Goal: Information Seeking & Learning: Learn about a topic

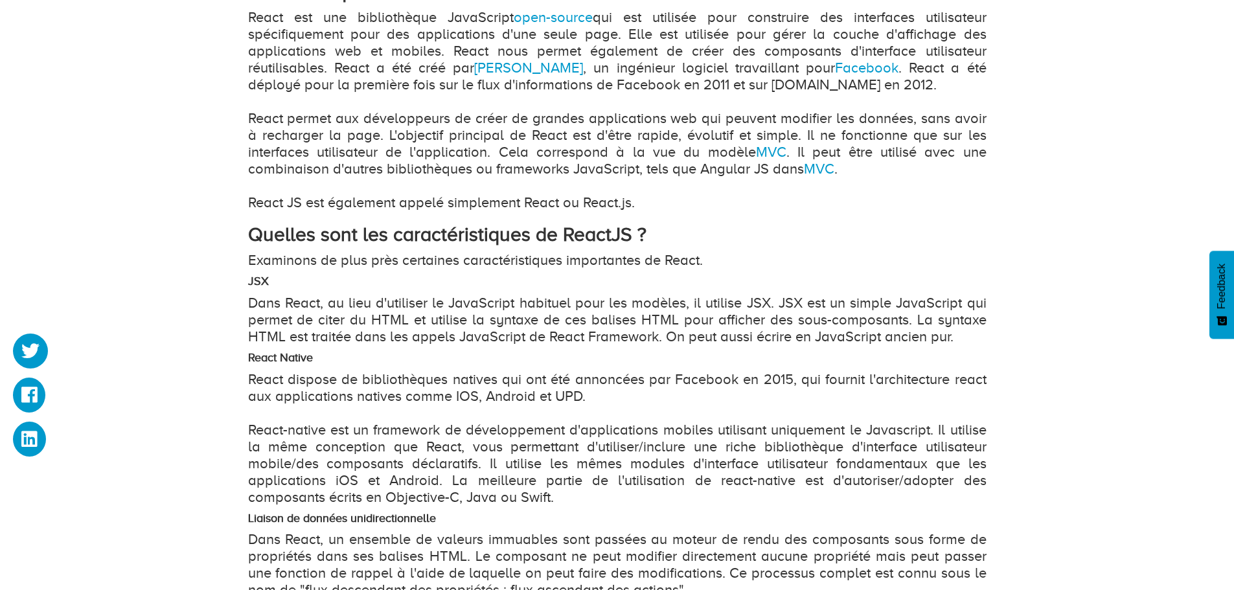
scroll to position [886, 0]
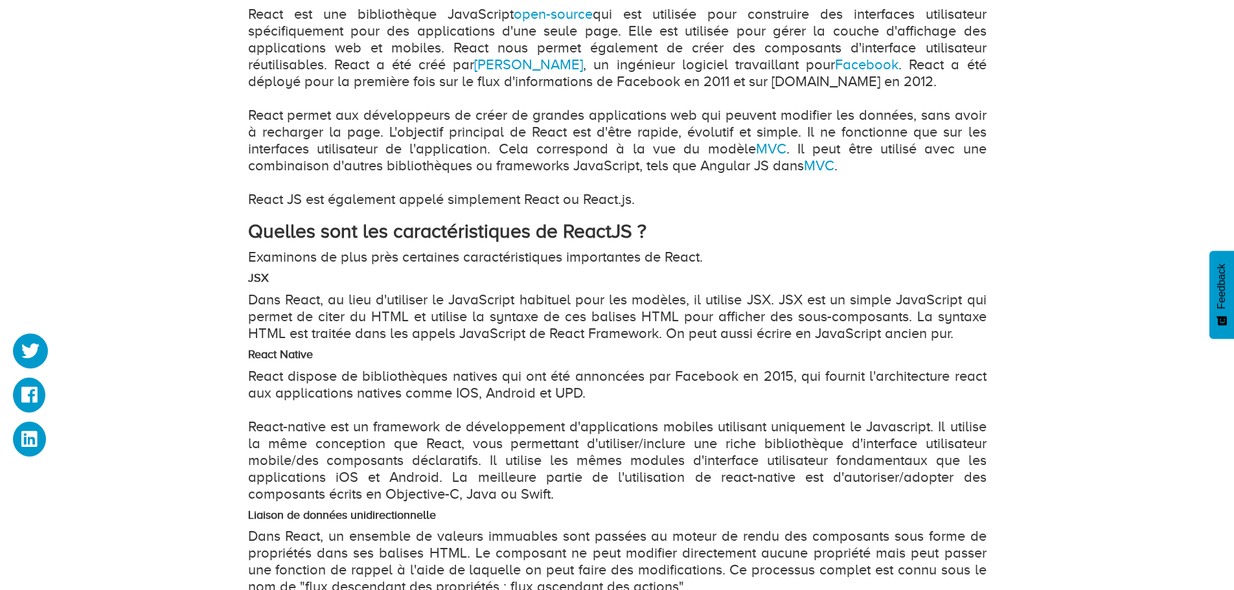
click at [1088, 176] on div "Qu'est-ce que ReactJS et pourquoi devrions-nous utiliser ReactJS ? Topic : Prog…" at bounding box center [617, 366] width 1234 height 2136
click at [508, 64] on link "[PERSON_NAME]" at bounding box center [528, 64] width 109 height 16
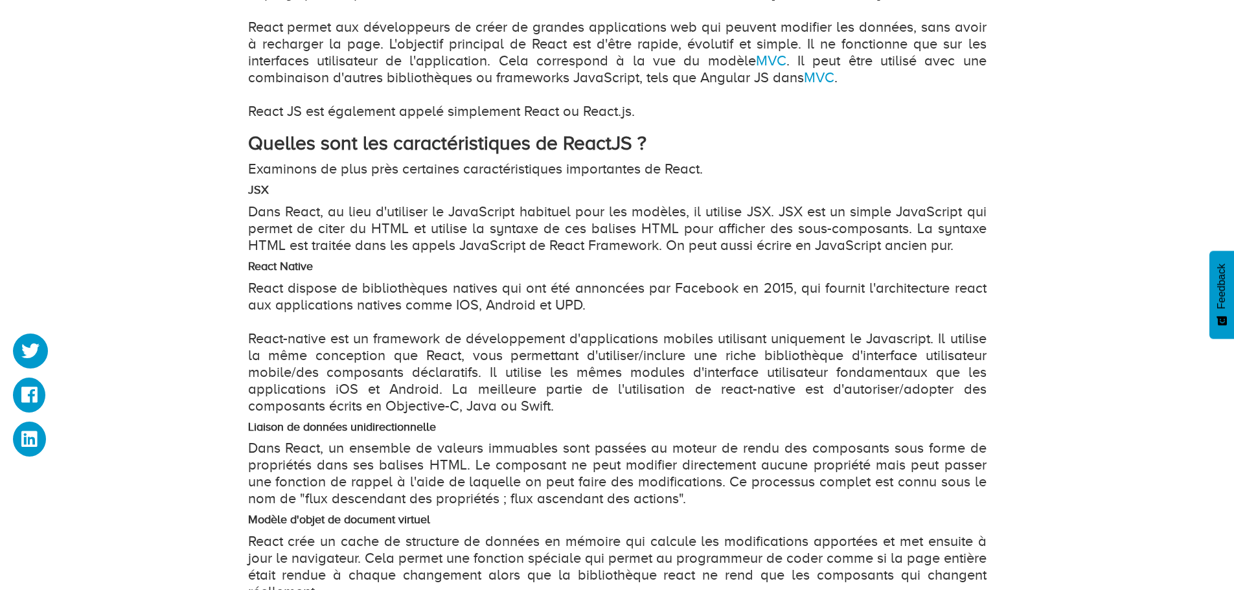
scroll to position [975, 0]
click at [638, 146] on strong "Quelles sont les caractéristiques de ReactJS ?" at bounding box center [447, 142] width 398 height 22
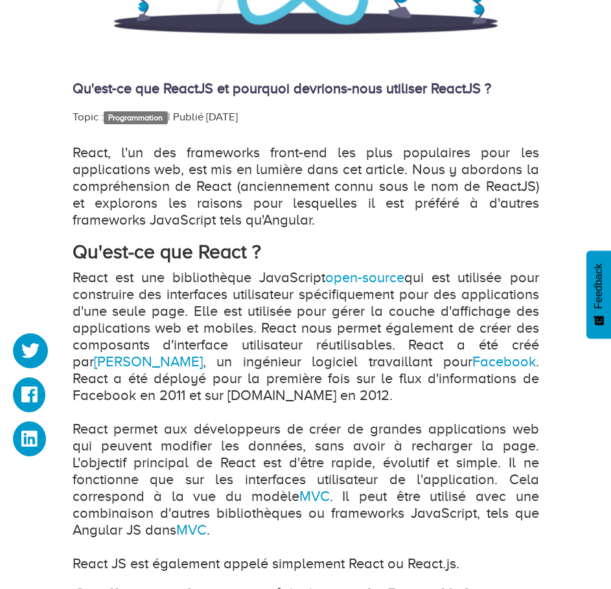
scroll to position [520, 0]
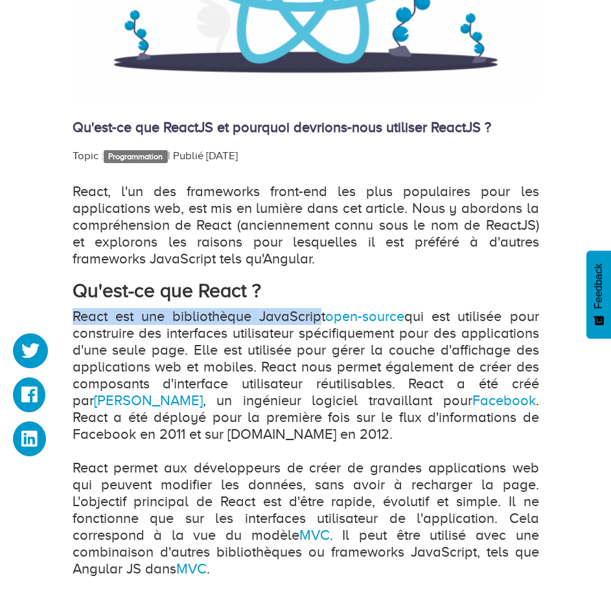
drag, startPoint x: 72, startPoint y: 321, endPoint x: 316, endPoint y: 316, distance: 244.2
click at [316, 316] on p "React est une bibliothèque JavaScript open-source qui est utilisée pour constru…" at bounding box center [306, 459] width 466 height 303
copy p "React est une bibliothèque JavaScrip"
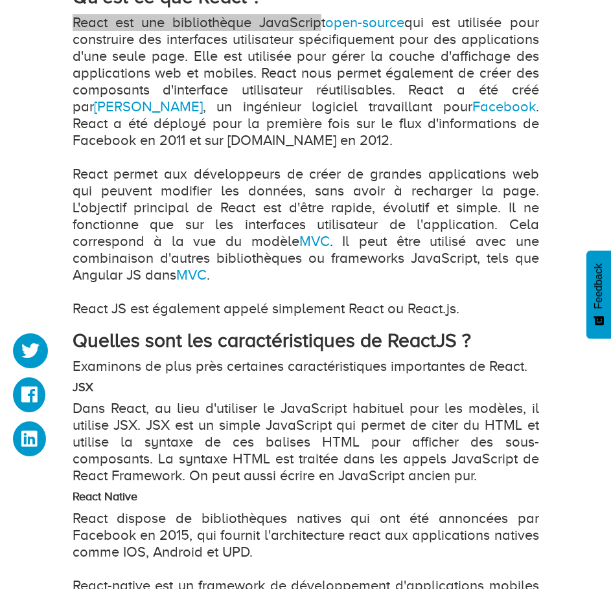
scroll to position [815, 0]
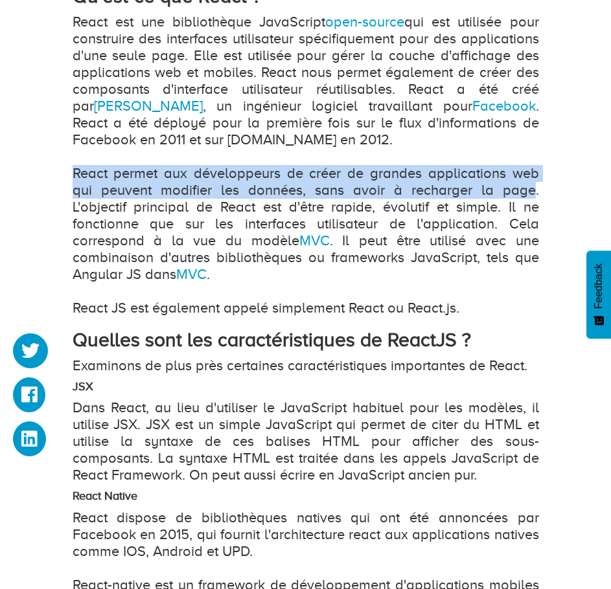
drag, startPoint x: 75, startPoint y: 169, endPoint x: 473, endPoint y: 192, distance: 399.0
click at [473, 192] on p "React est une bibliothèque JavaScript open-source qui est utilisée pour constru…" at bounding box center [306, 165] width 466 height 303
copy p "React permet aux développeurs de créer de grandes applications web qui peuvent …"
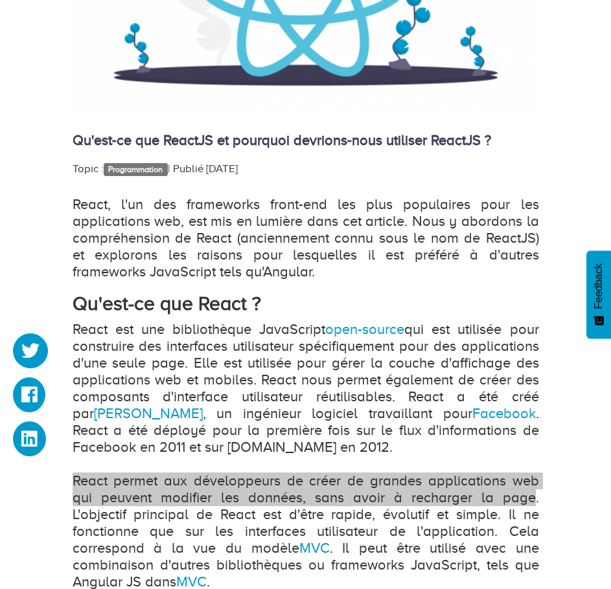
scroll to position [506, 0]
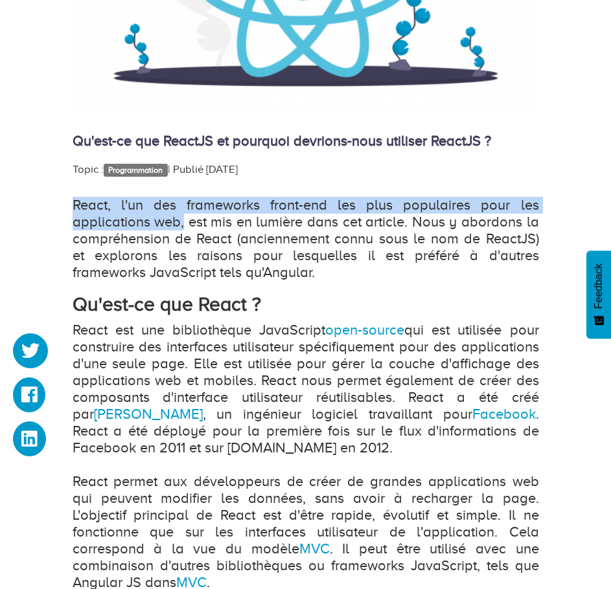
drag, startPoint x: 70, startPoint y: 207, endPoint x: 184, endPoint y: 223, distance: 115.1
copy p "React, l'un des frameworks front-end les plus populaires pour les applications …"
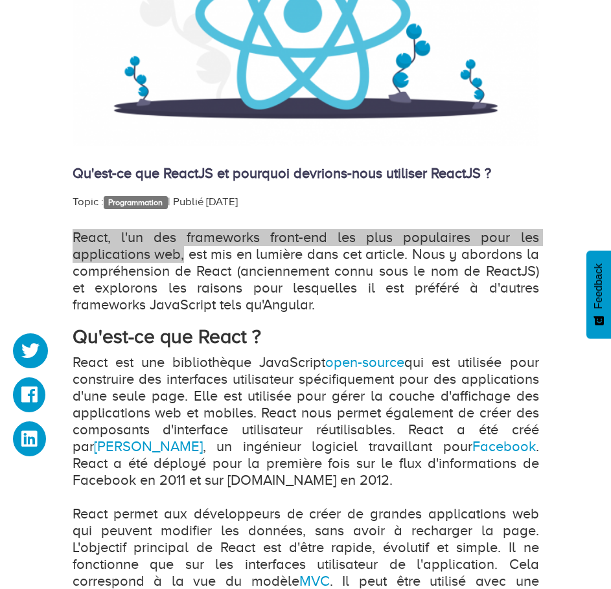
scroll to position [470, 0]
